Goal: Find contact information: Find contact information

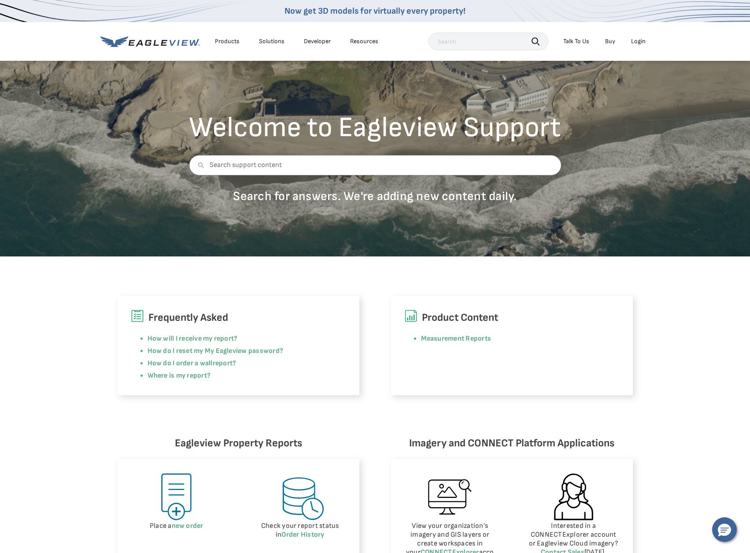
scroll to position [44, 0]
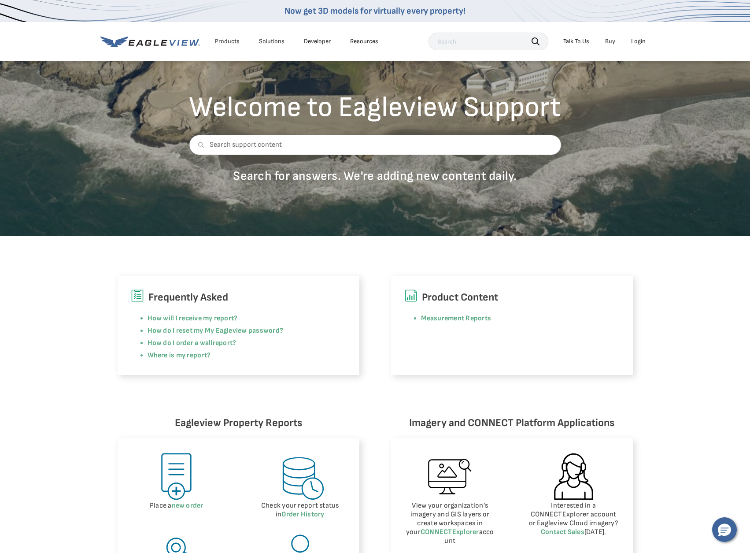
click at [579, 40] on div "Talk To Us" at bounding box center [577, 41] width 26 height 8
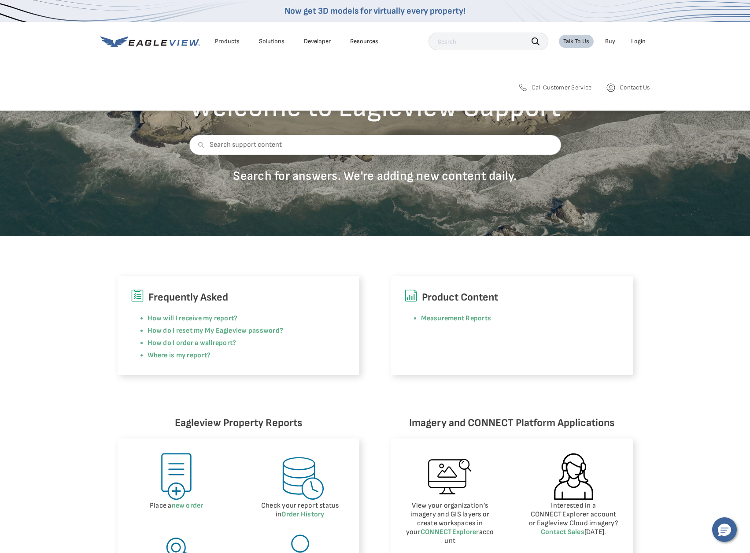
click at [630, 87] on span "Contact Us" at bounding box center [635, 88] width 30 height 8
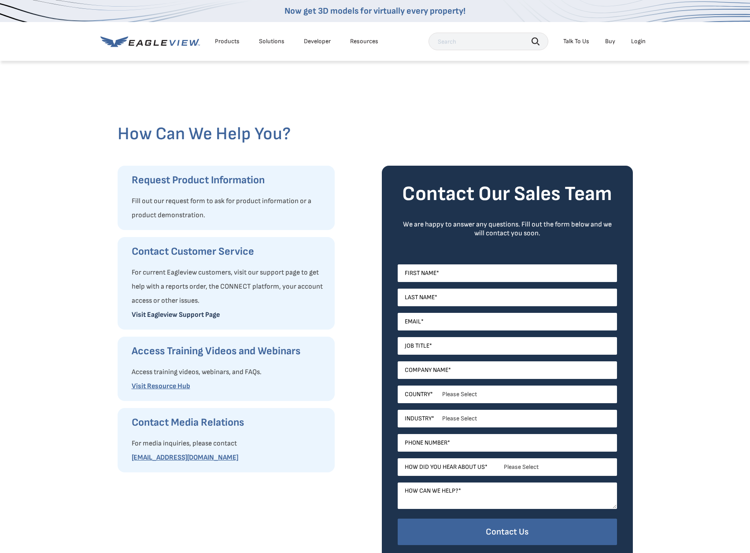
click at [163, 313] on link "Visit Eagleview Support Page" at bounding box center [176, 315] width 88 height 8
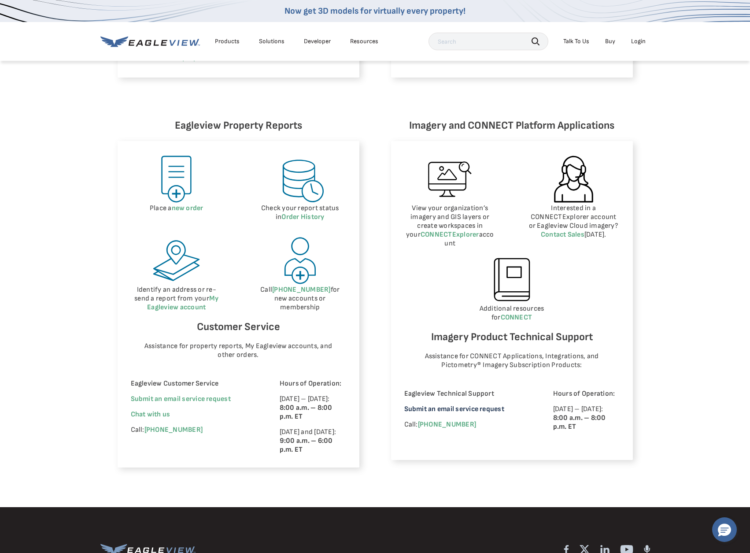
scroll to position [485, 0]
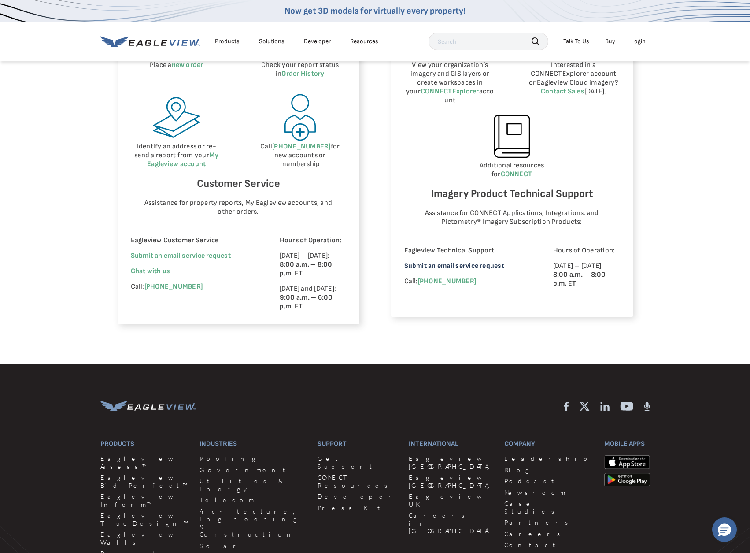
click at [431, 262] on link "Submit an email service request" at bounding box center [454, 266] width 100 height 8
